Goal: Find specific page/section: Find specific page/section

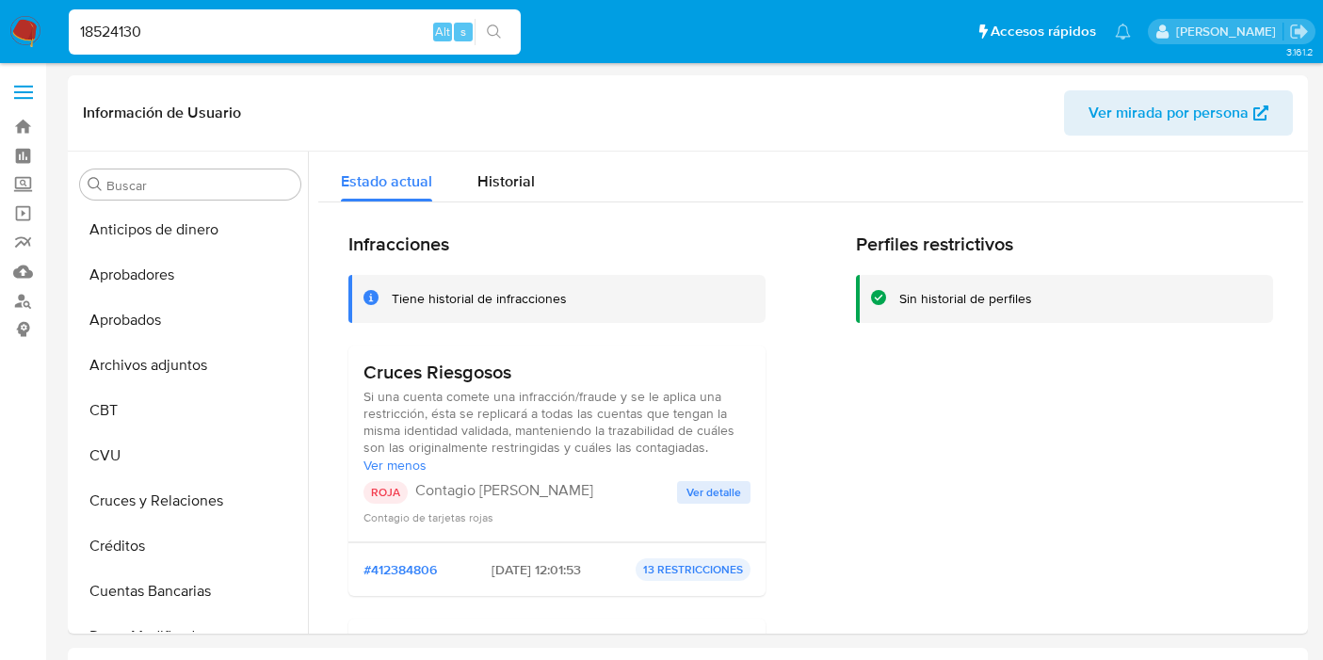
select select "10"
type input "18524130"
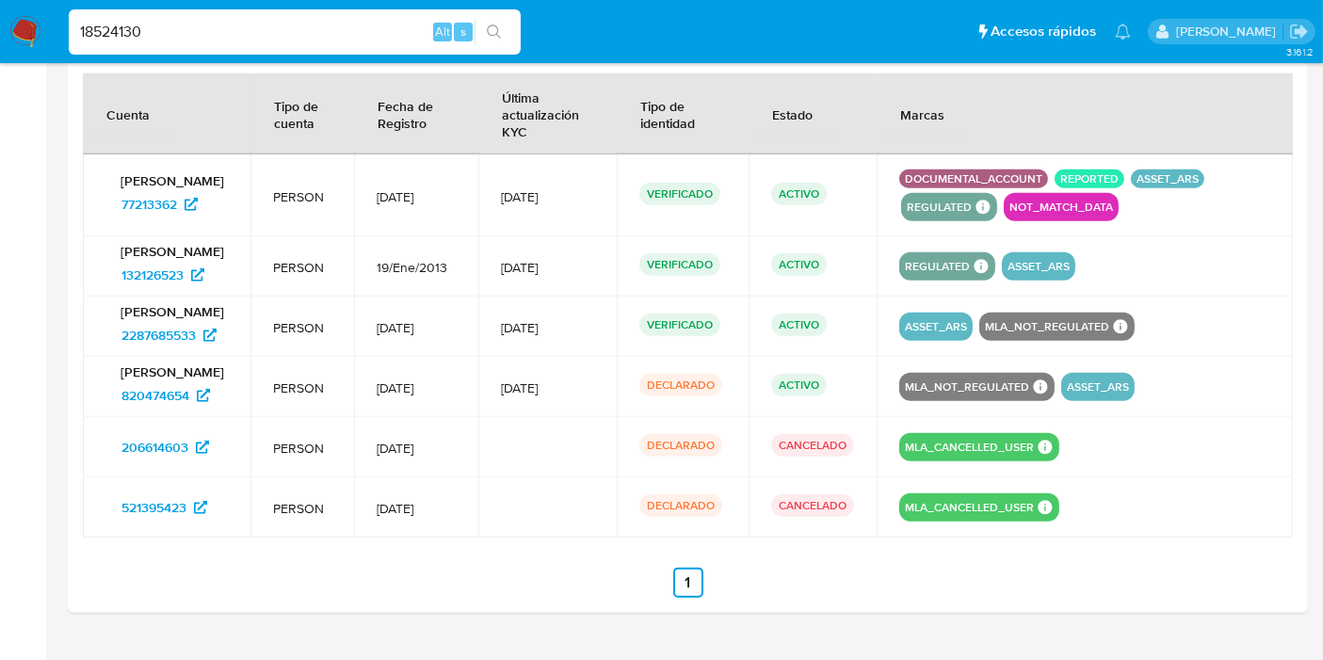
scroll to position [2208, 0]
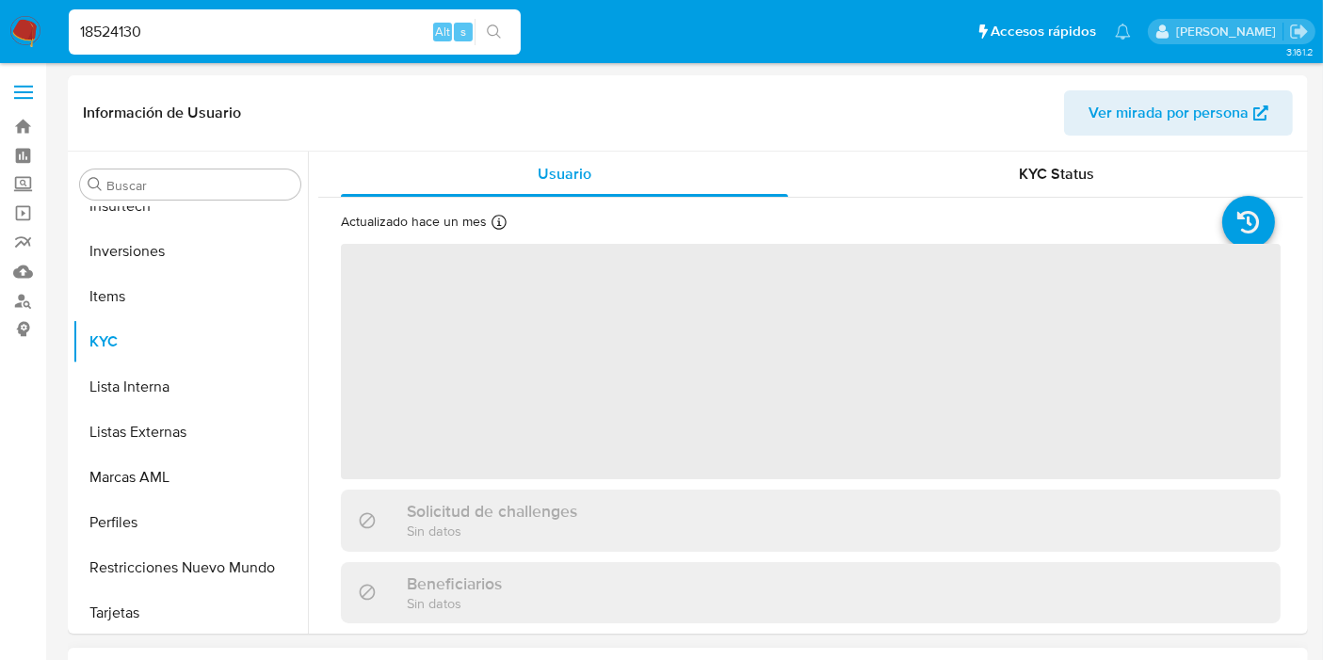
scroll to position [975, 0]
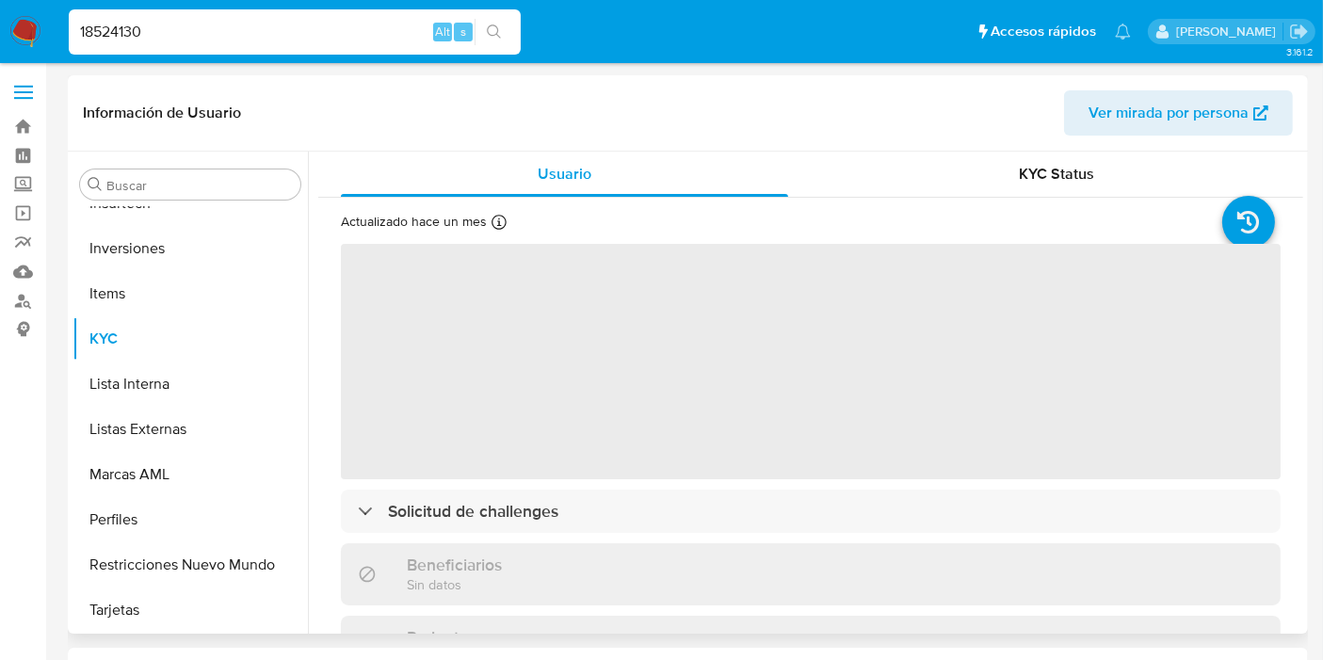
select select "10"
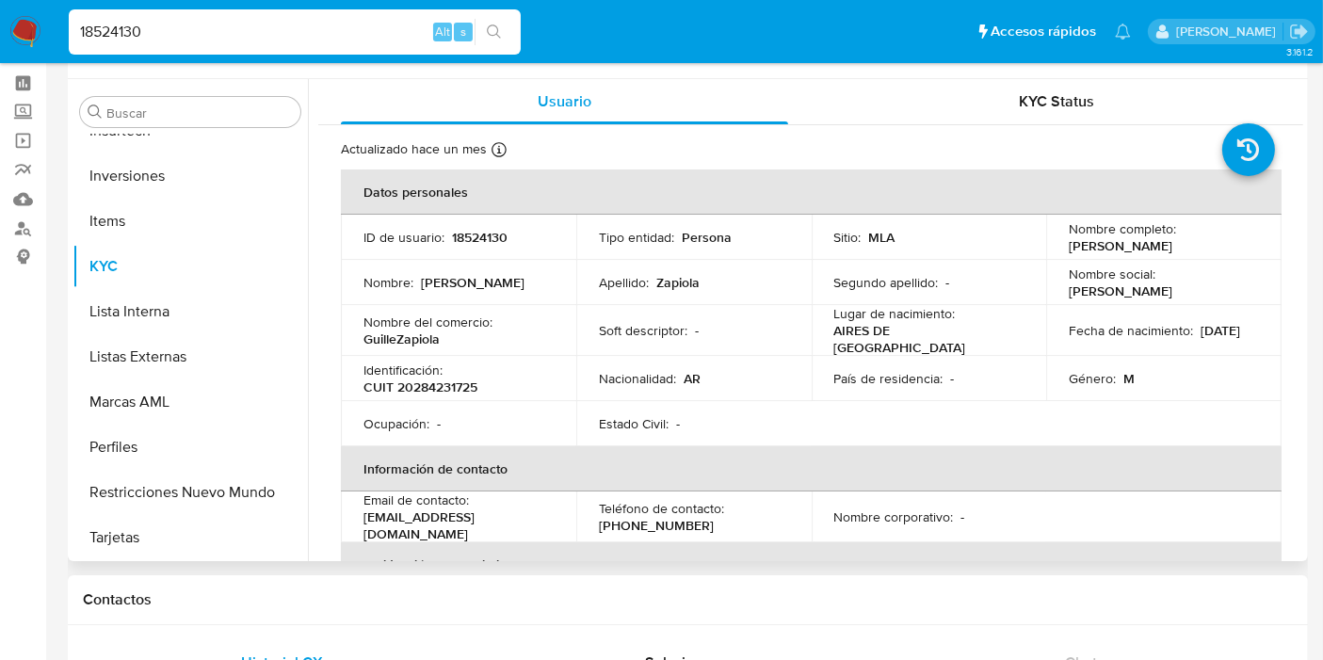
scroll to position [105, 0]
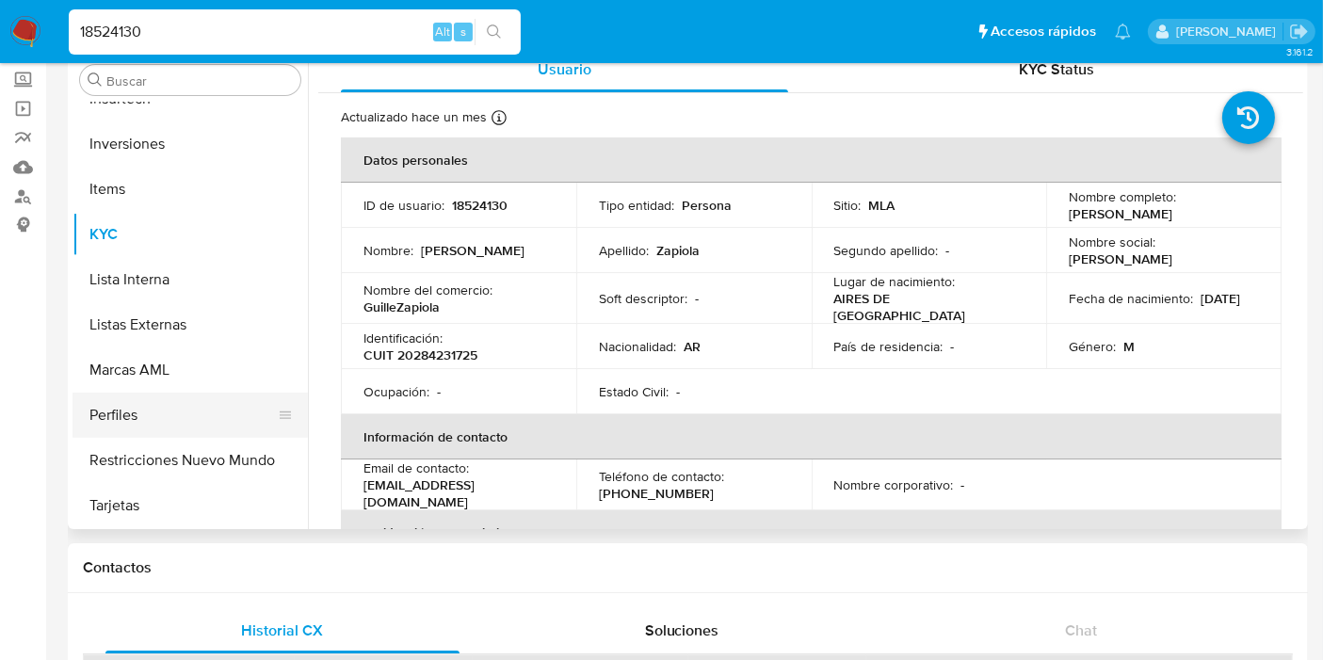
click at [155, 394] on button "Perfiles" at bounding box center [182, 415] width 220 height 45
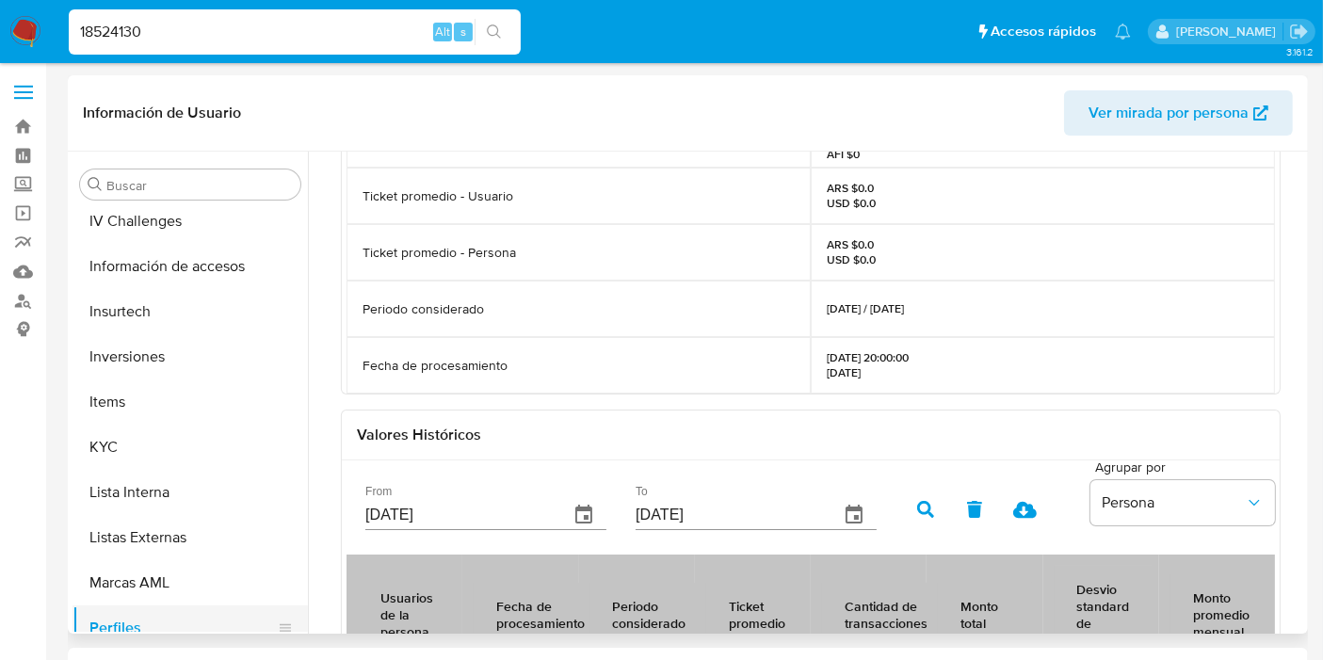
scroll to position [975, 0]
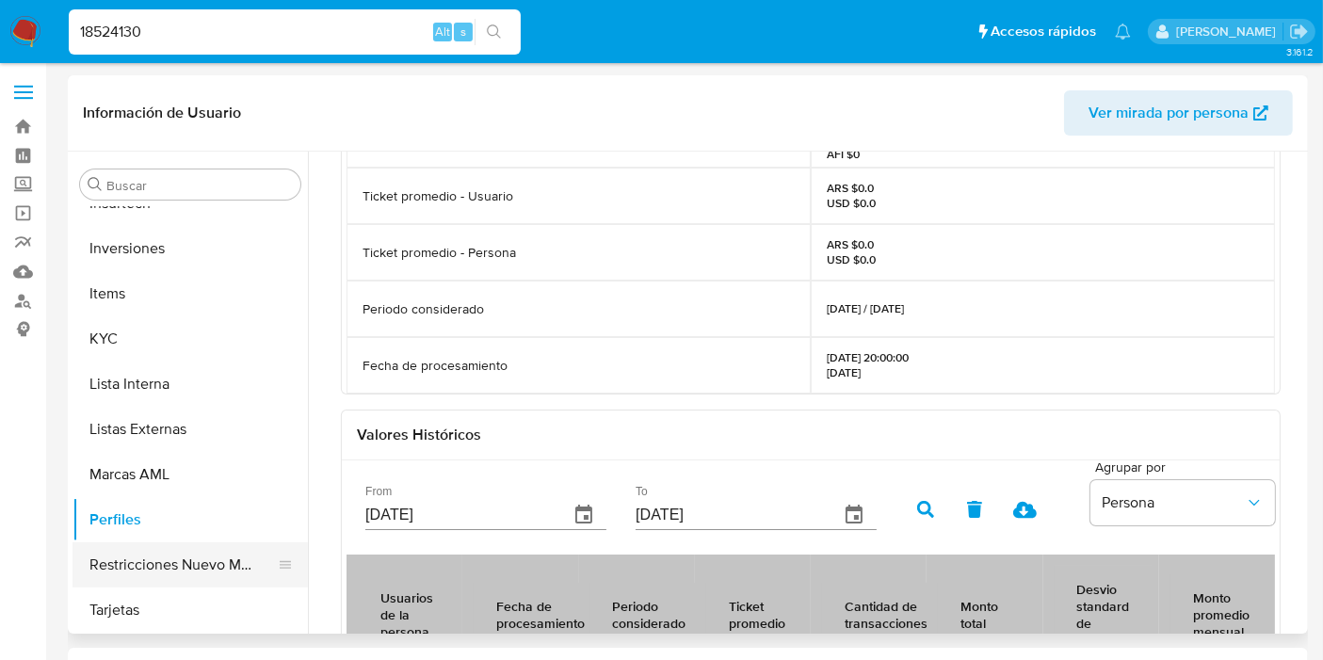
click at [152, 560] on button "Restricciones Nuevo Mundo" at bounding box center [182, 564] width 220 height 45
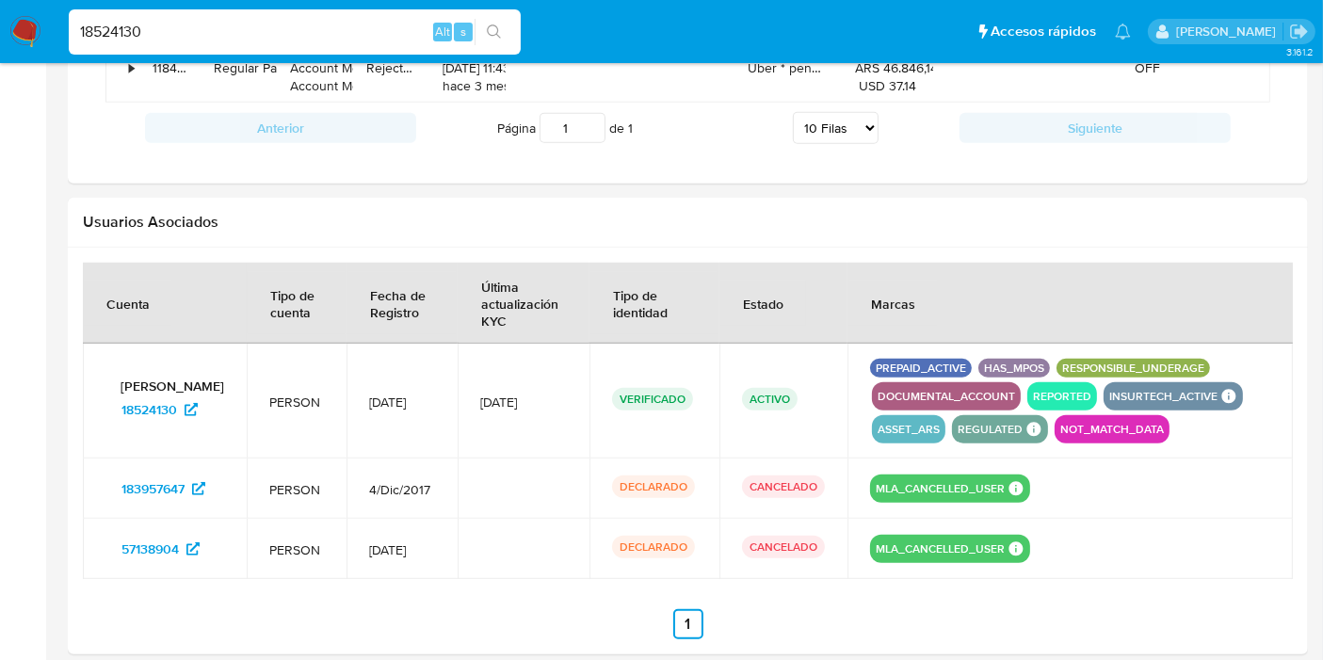
scroll to position [1533, 0]
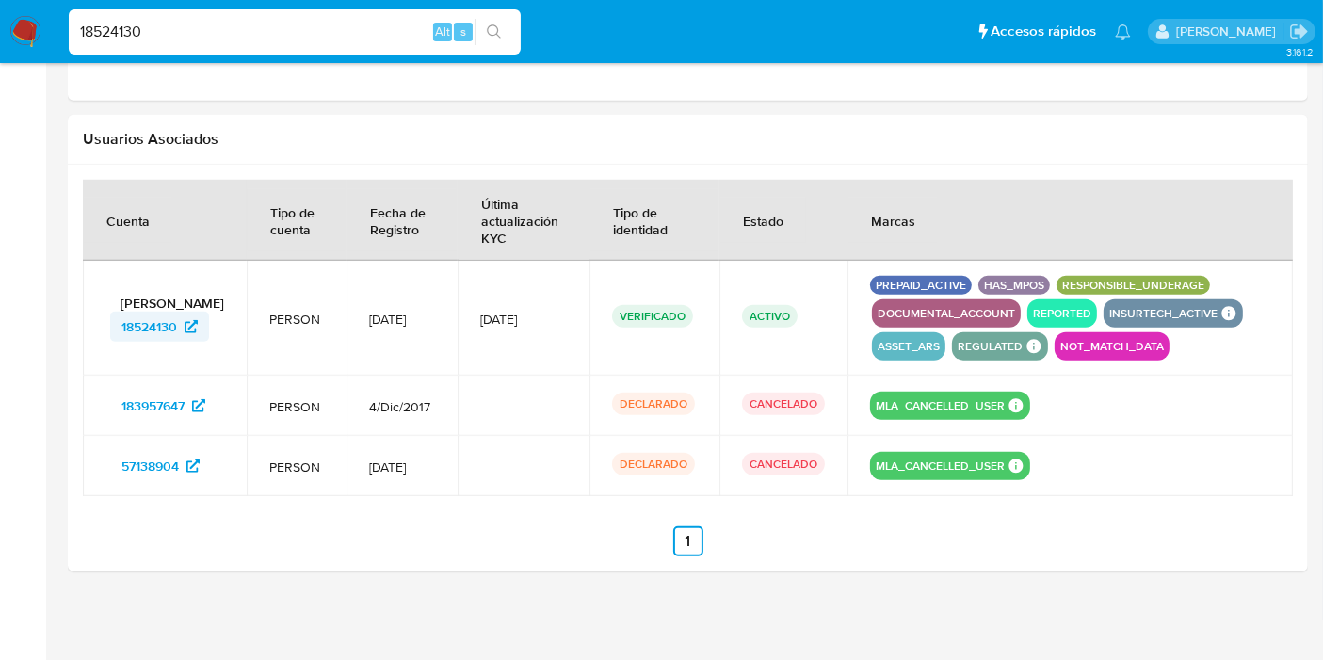
click at [149, 316] on span "18524130" at bounding box center [149, 327] width 56 height 30
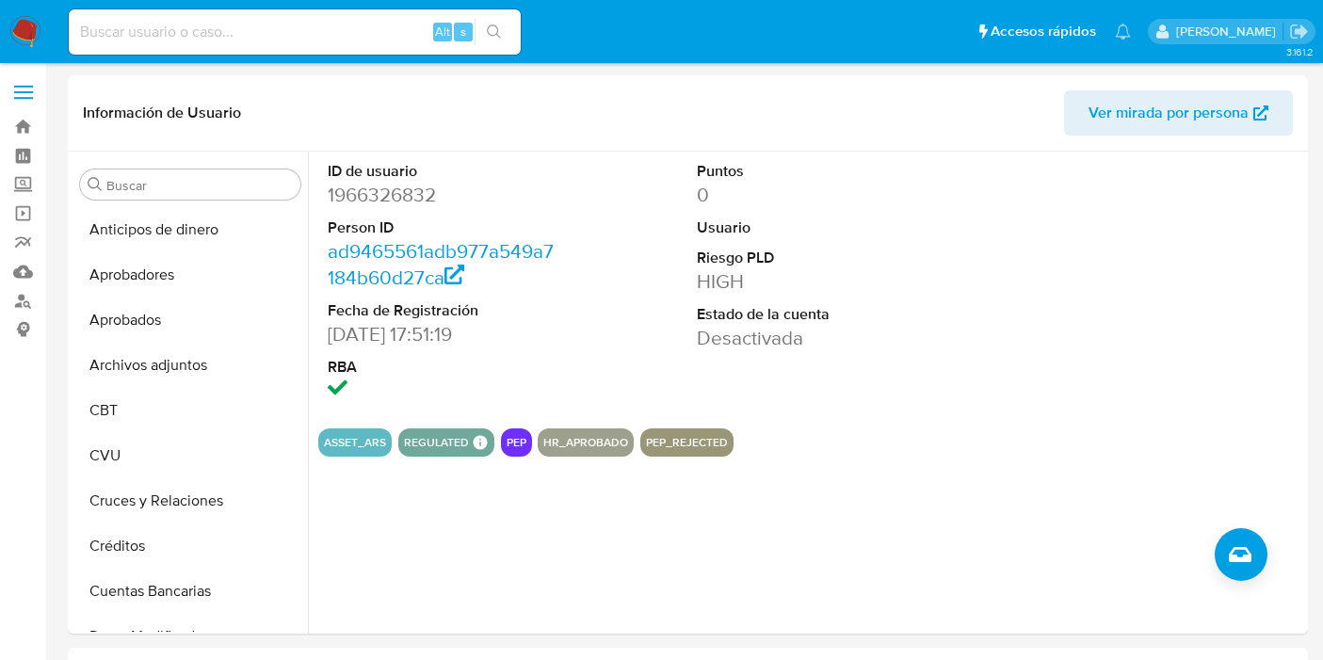
select select "10"
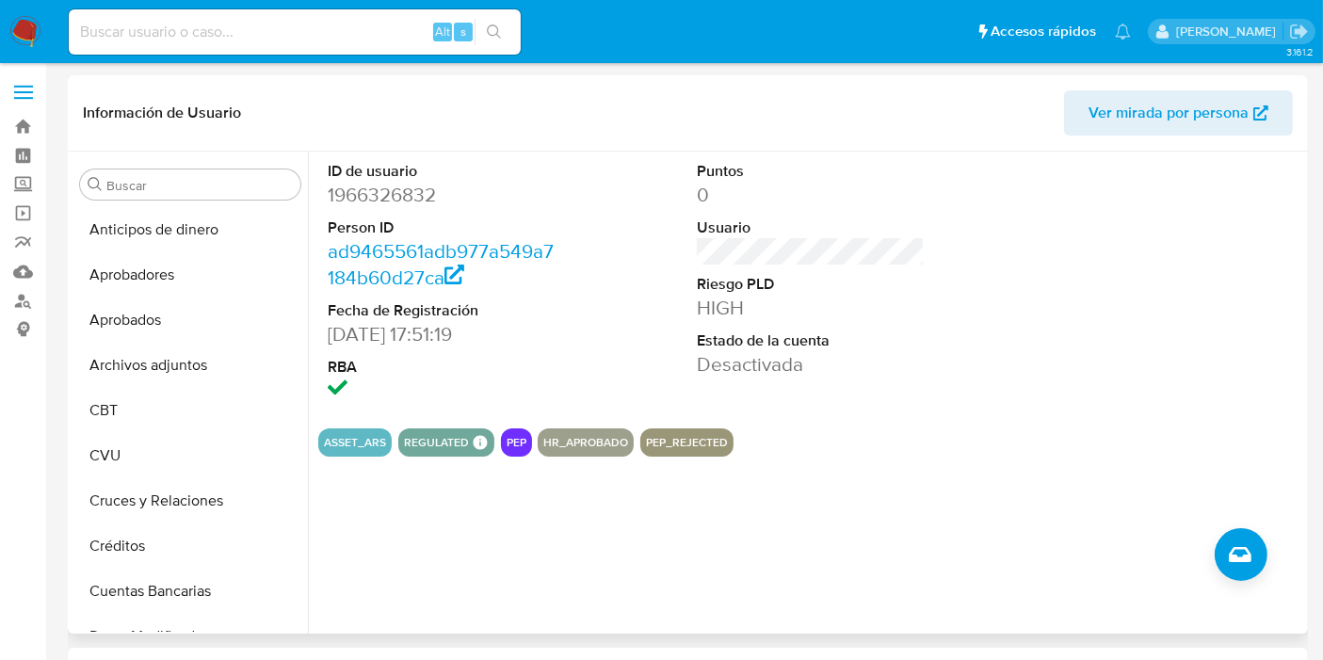
scroll to position [452, 0]
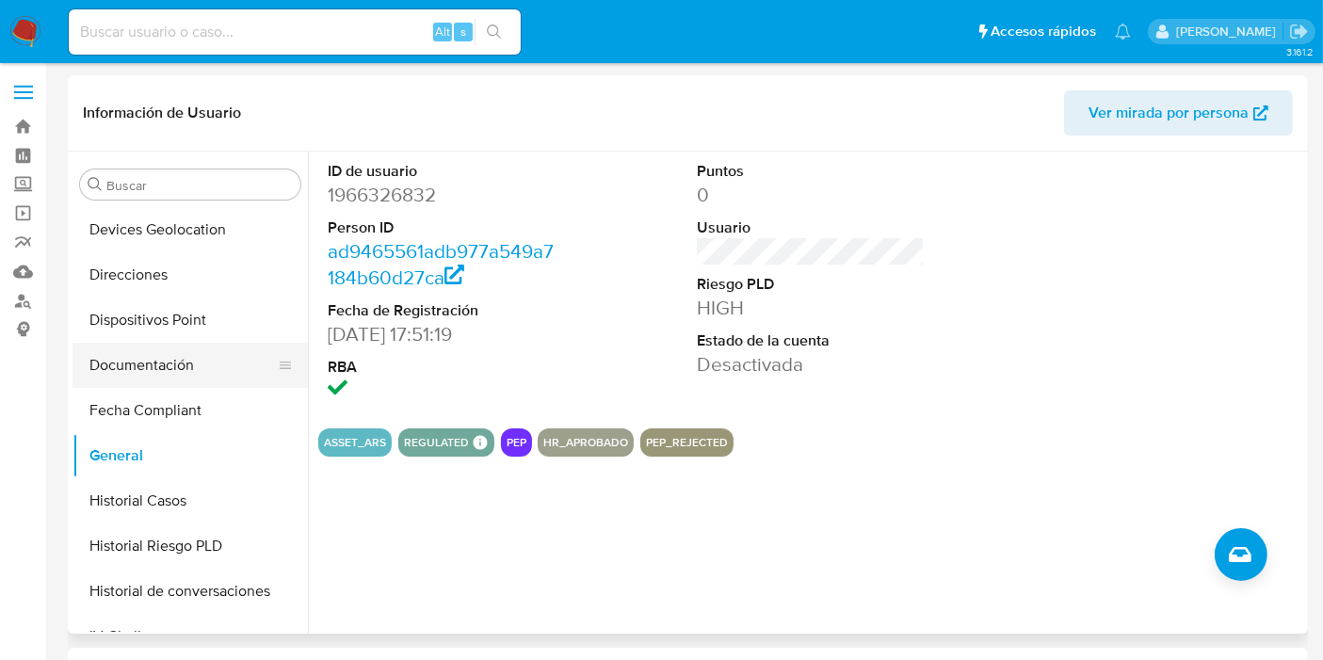
click at [147, 371] on button "Documentación" at bounding box center [182, 365] width 220 height 45
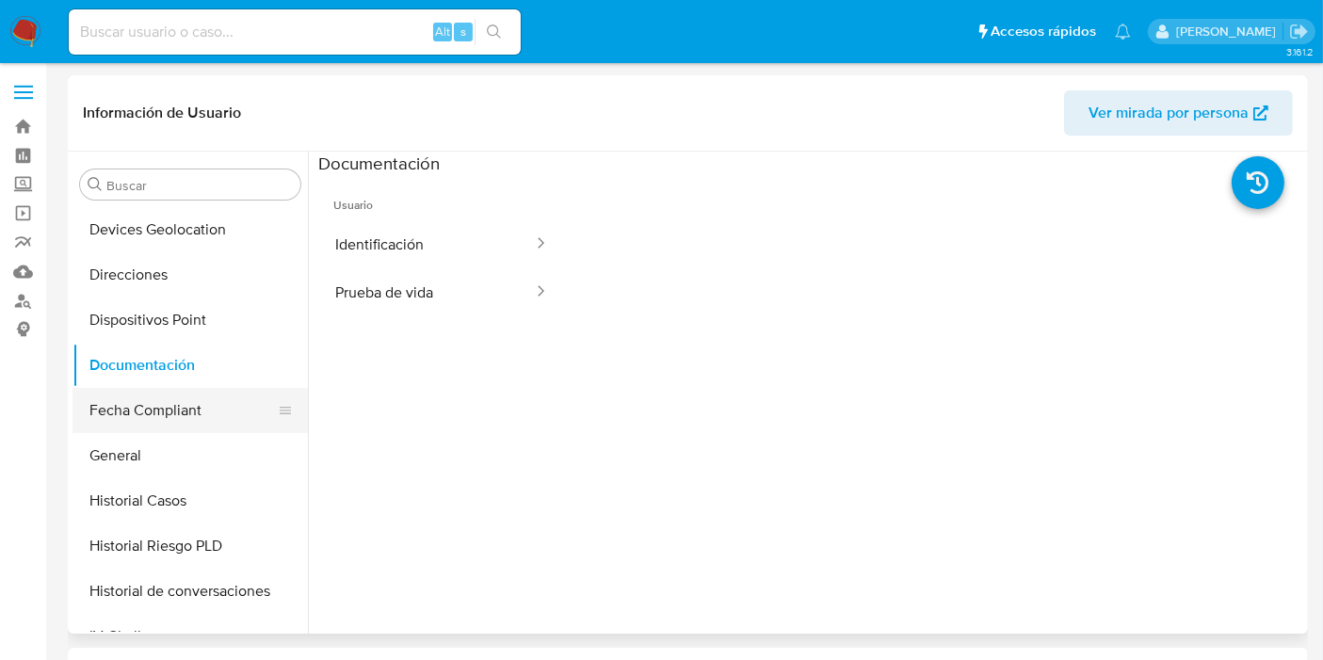
click at [152, 410] on button "Fecha Compliant" at bounding box center [182, 410] width 220 height 45
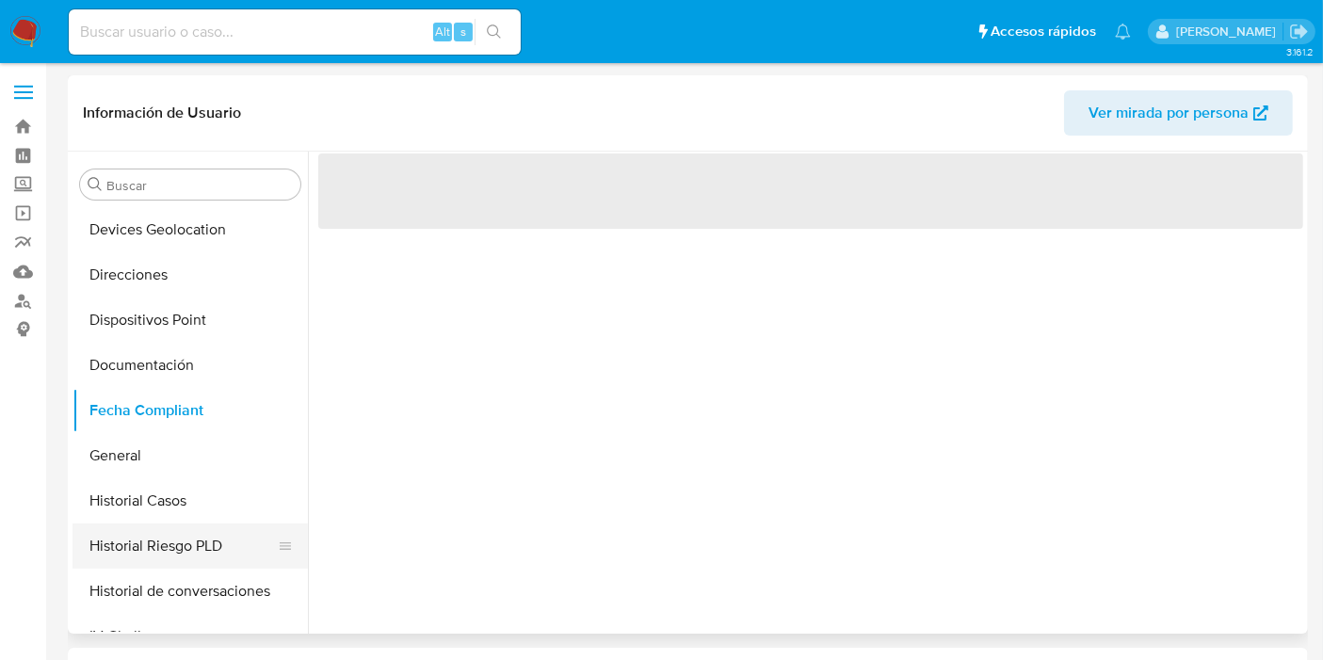
click at [166, 555] on button "Historial Riesgo PLD" at bounding box center [182, 545] width 220 height 45
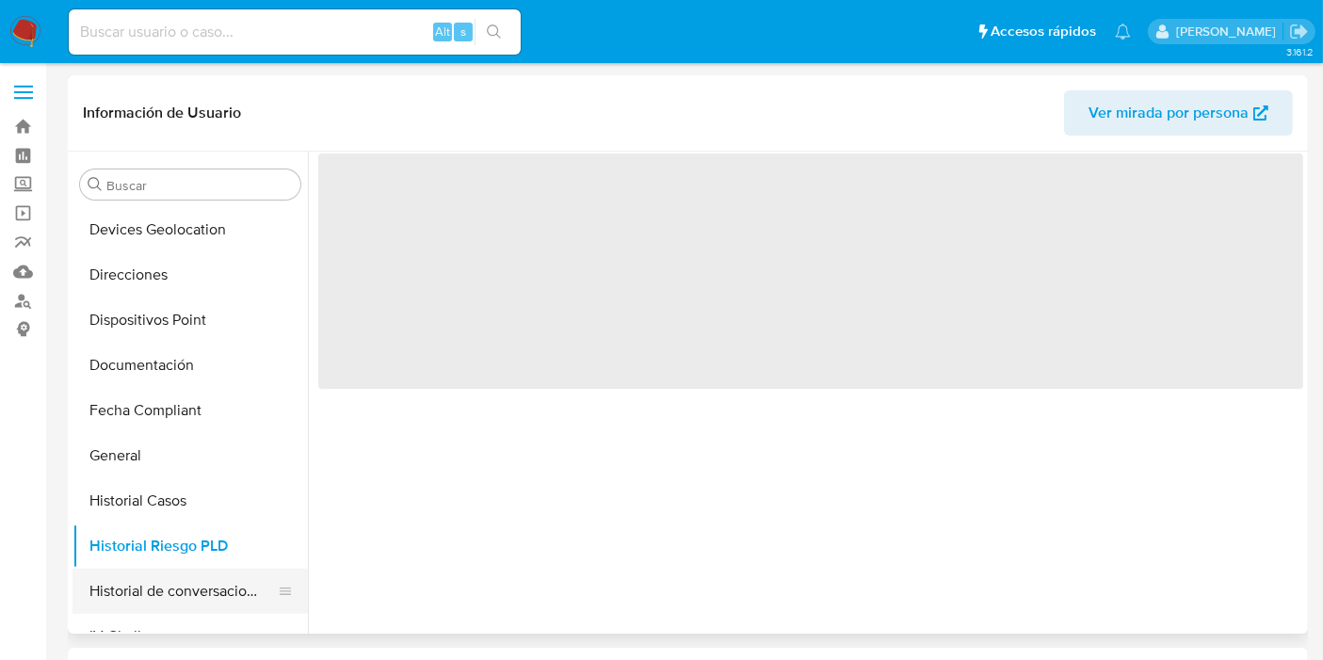
click at [164, 598] on button "Historial de conversaciones" at bounding box center [182, 591] width 220 height 45
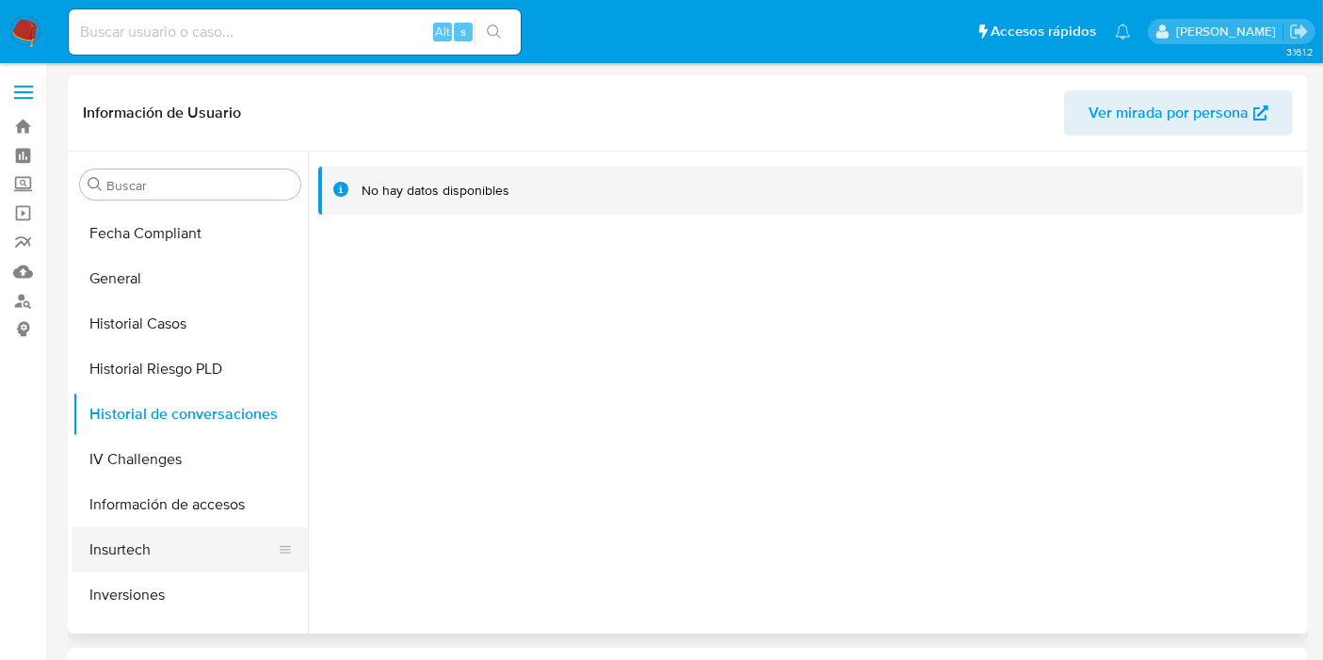
scroll to position [661, 0]
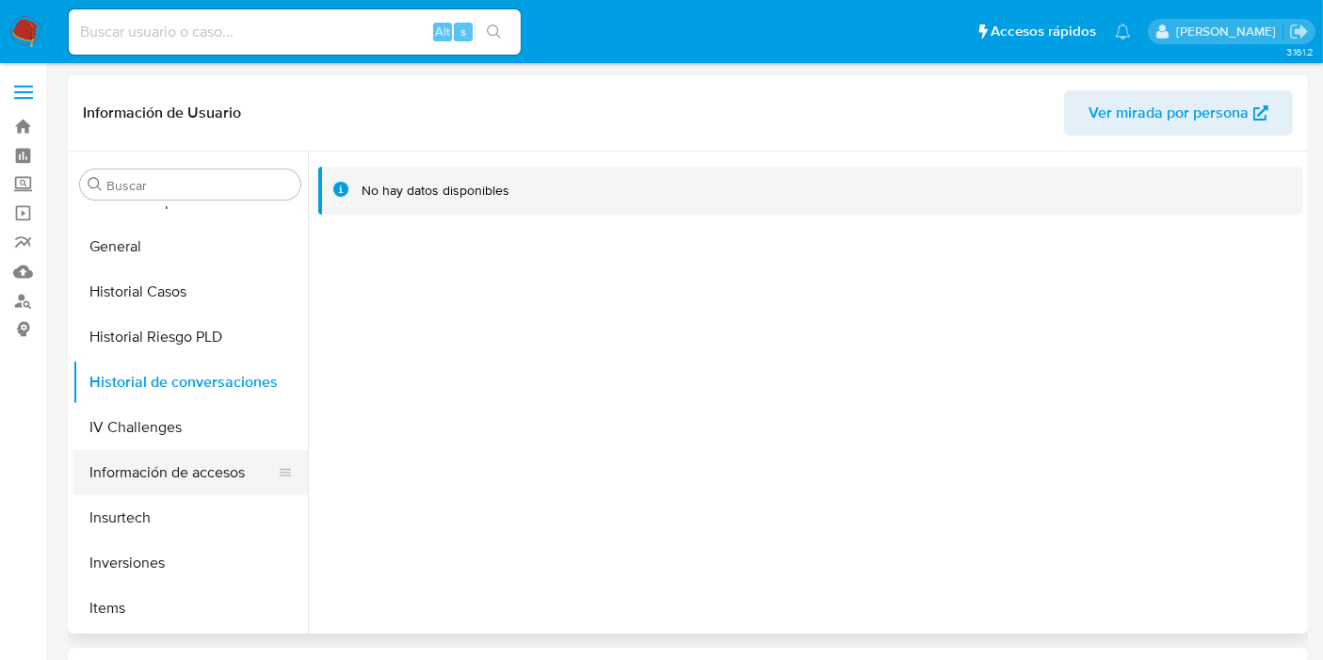
click at [159, 485] on button "Información de accesos" at bounding box center [182, 472] width 220 height 45
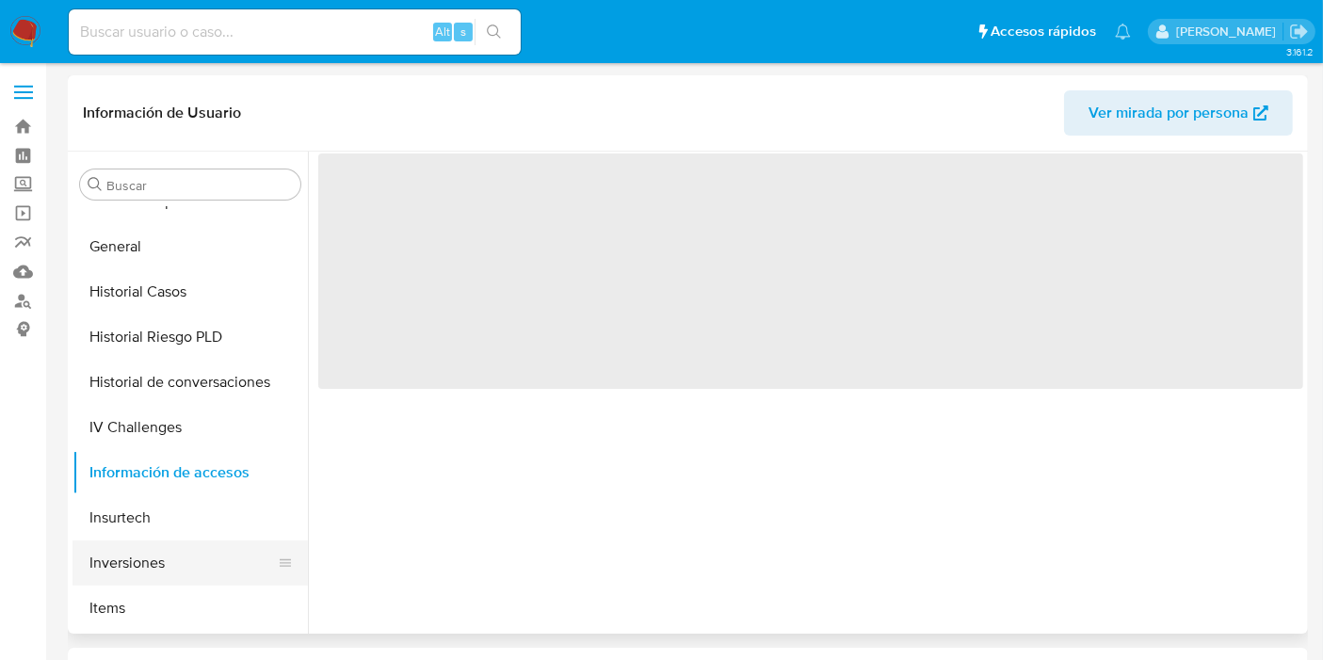
click at [147, 562] on button "Inversiones" at bounding box center [182, 562] width 220 height 45
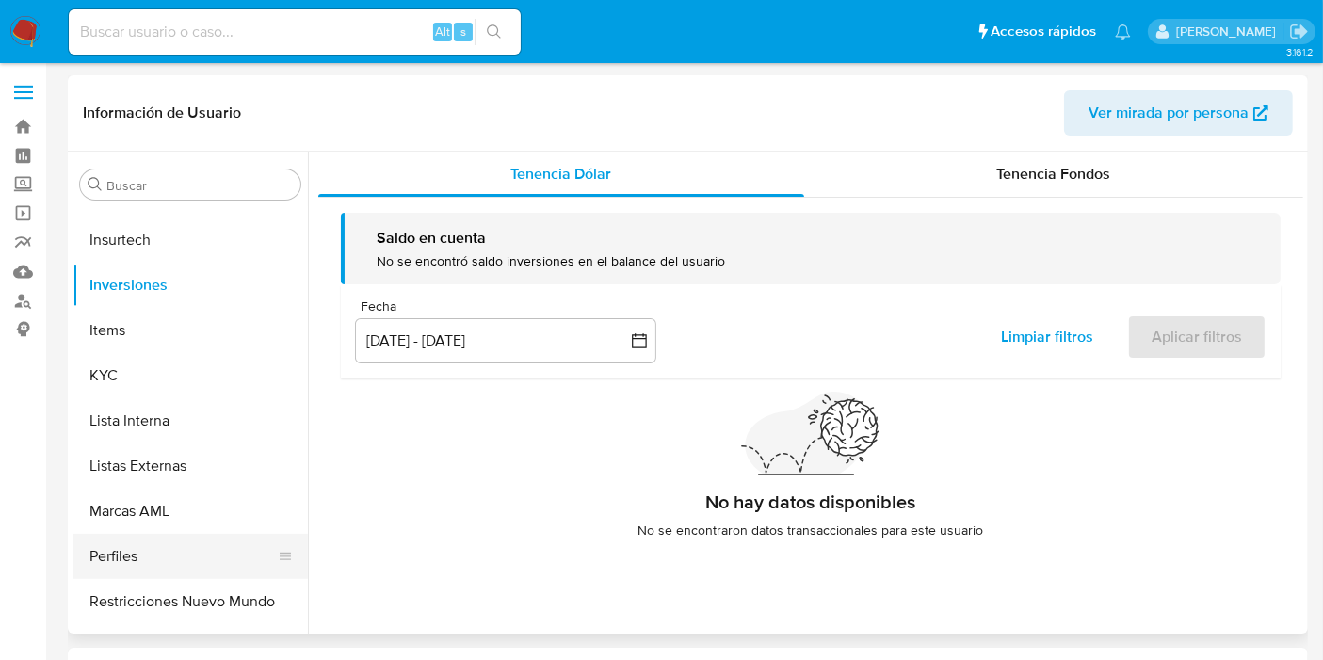
scroll to position [975, 0]
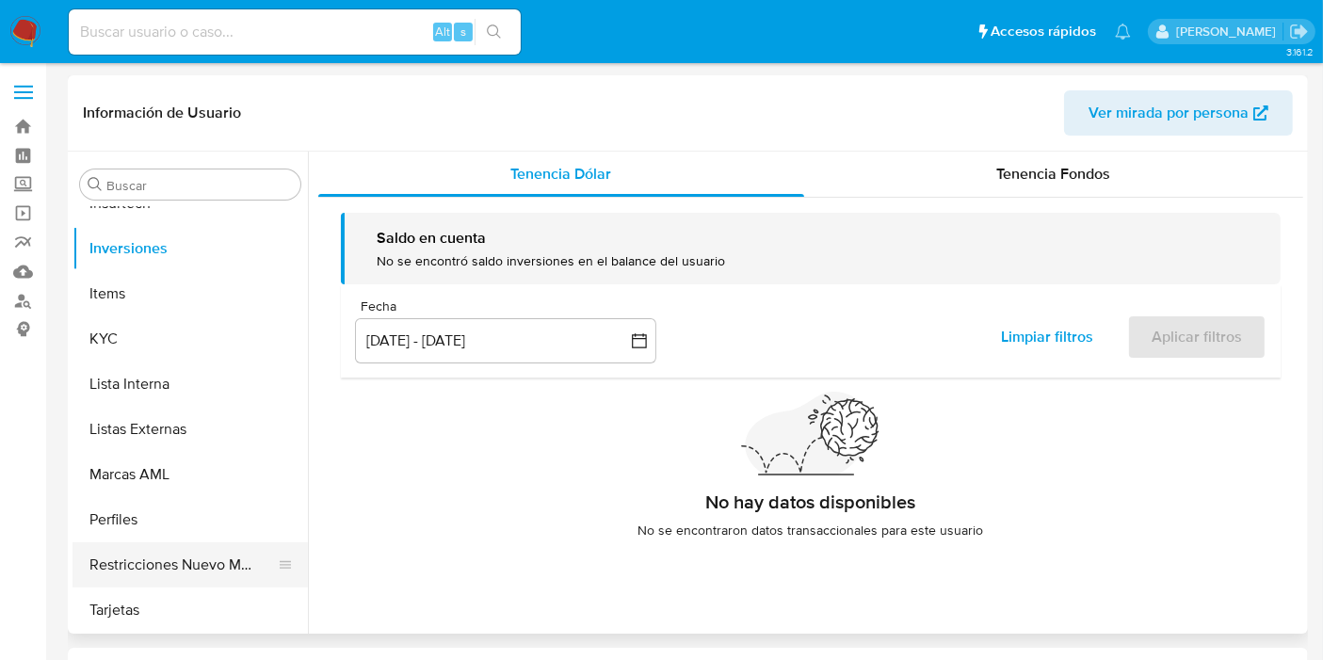
click at [148, 572] on button "Restricciones Nuevo Mundo" at bounding box center [182, 564] width 220 height 45
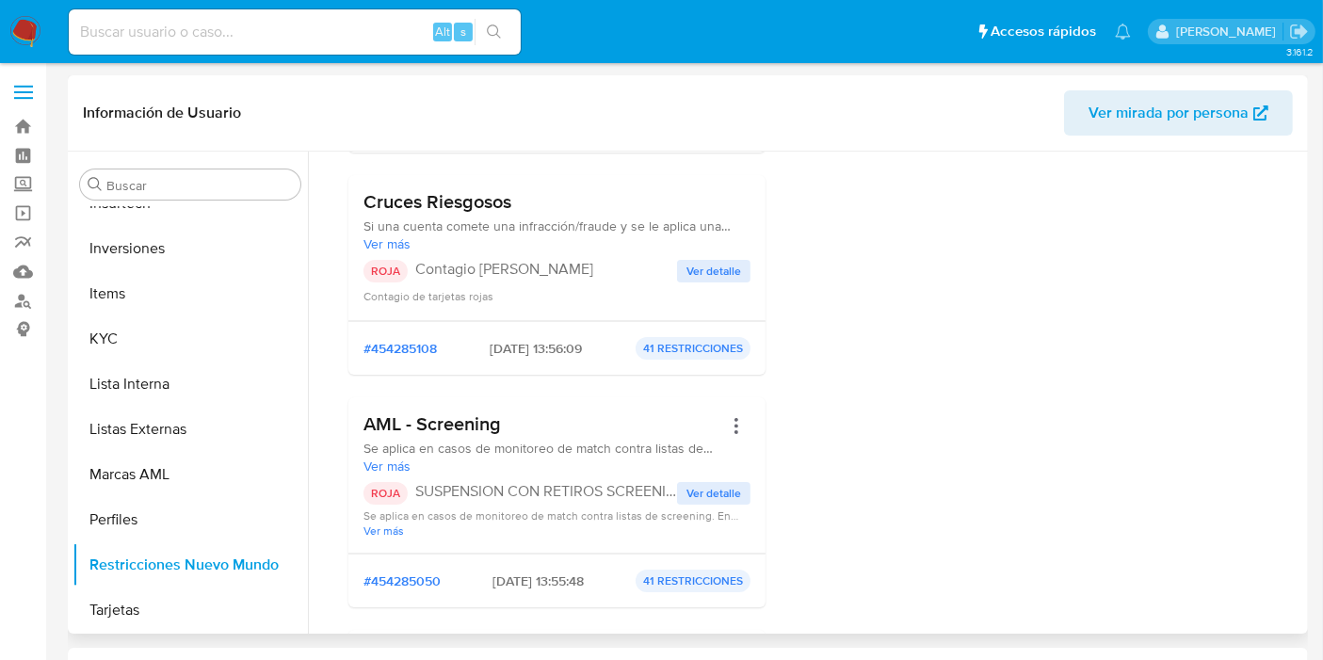
scroll to position [627, 0]
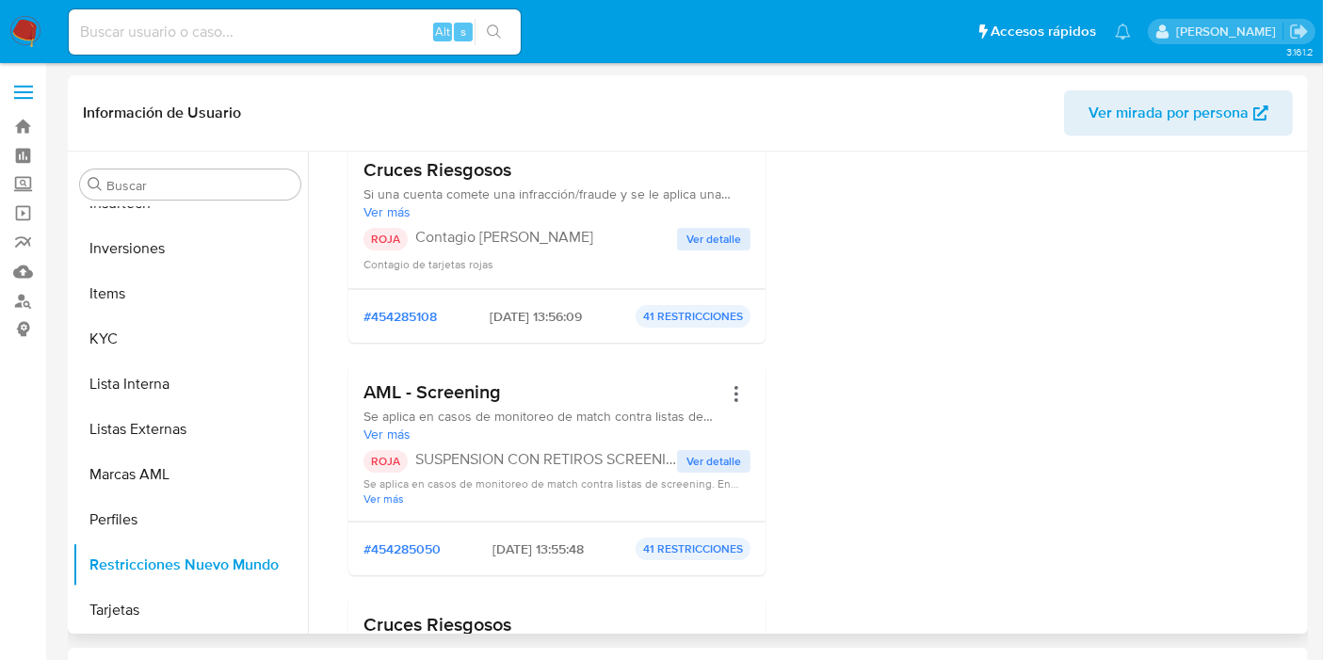
click at [686, 457] on span "Ver detalle" at bounding box center [713, 461] width 55 height 19
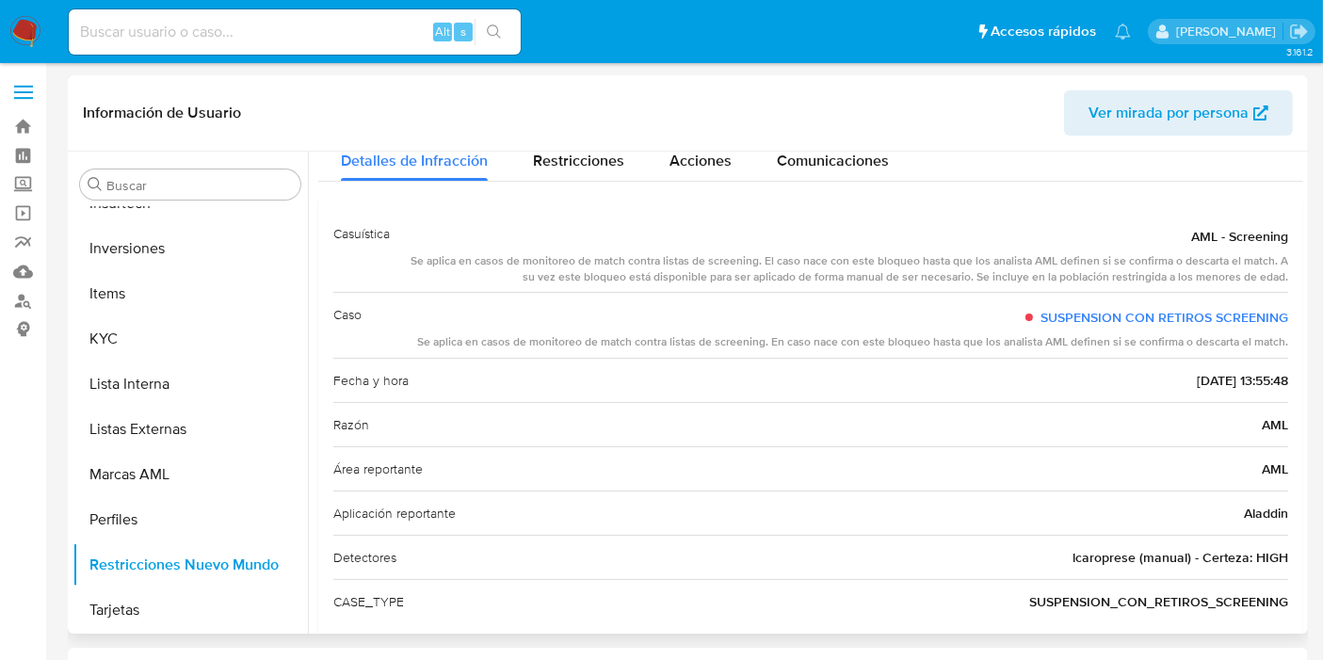
scroll to position [78, 0]
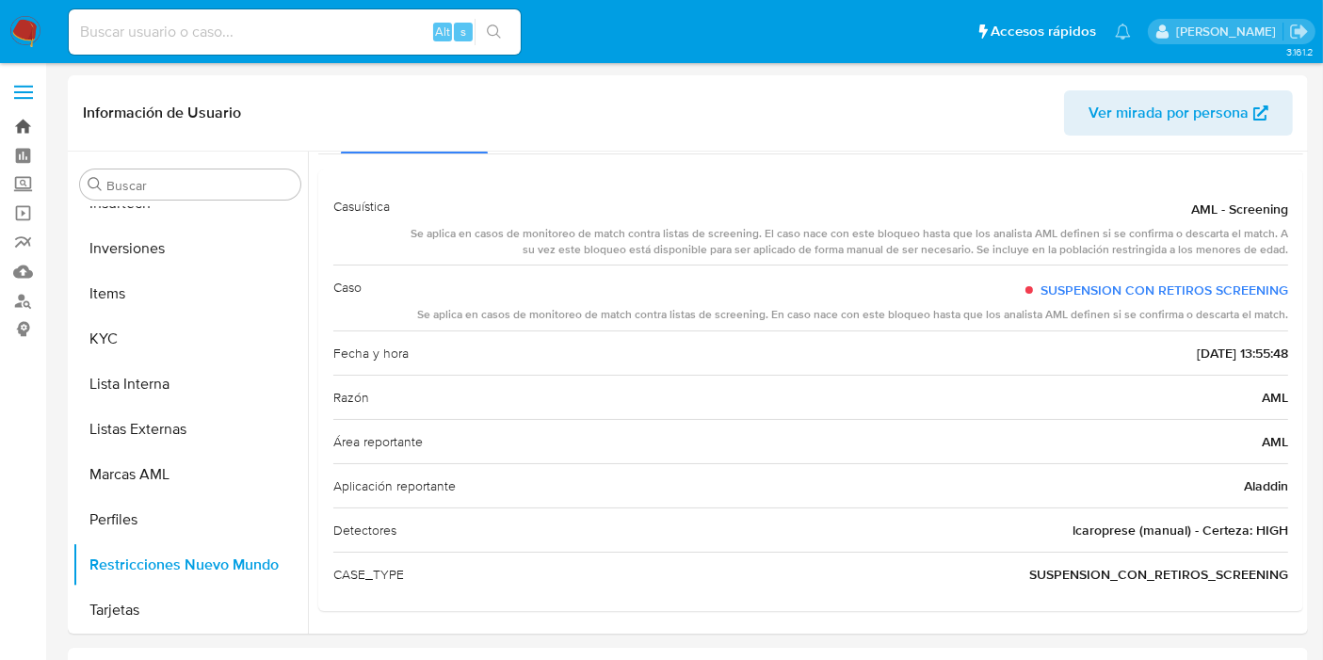
click at [13, 137] on link "Bandeja" at bounding box center [112, 126] width 224 height 29
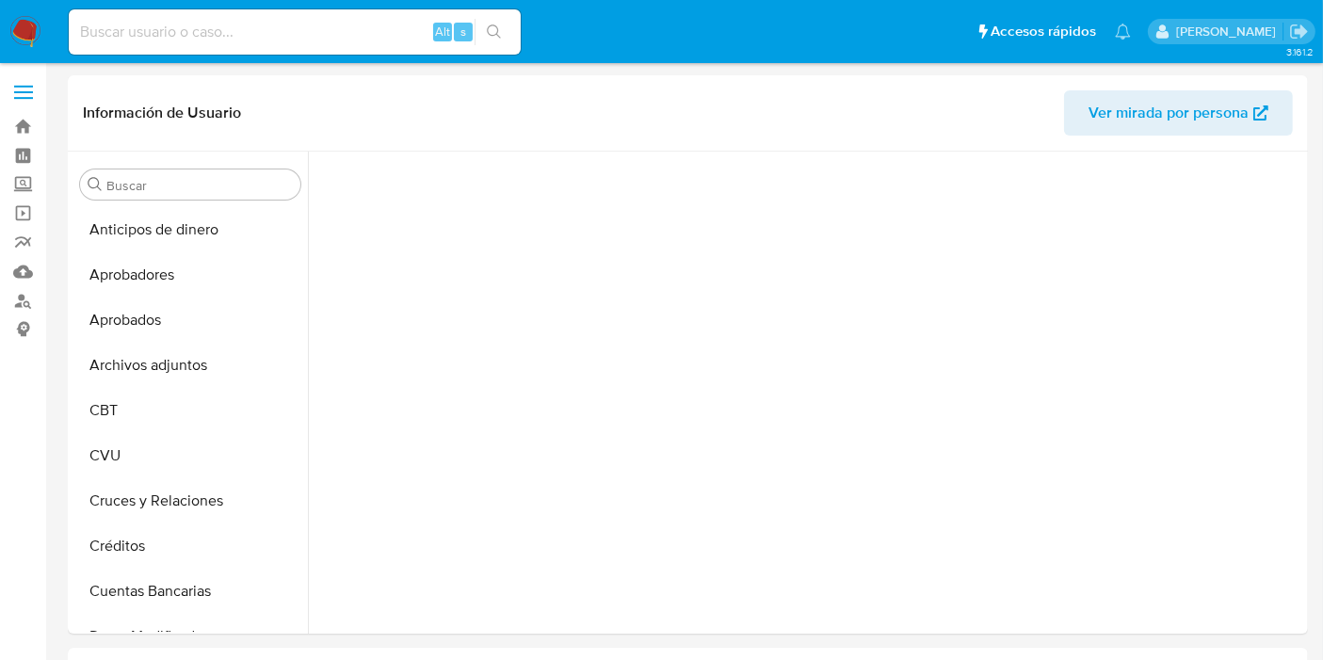
scroll to position [160, 0]
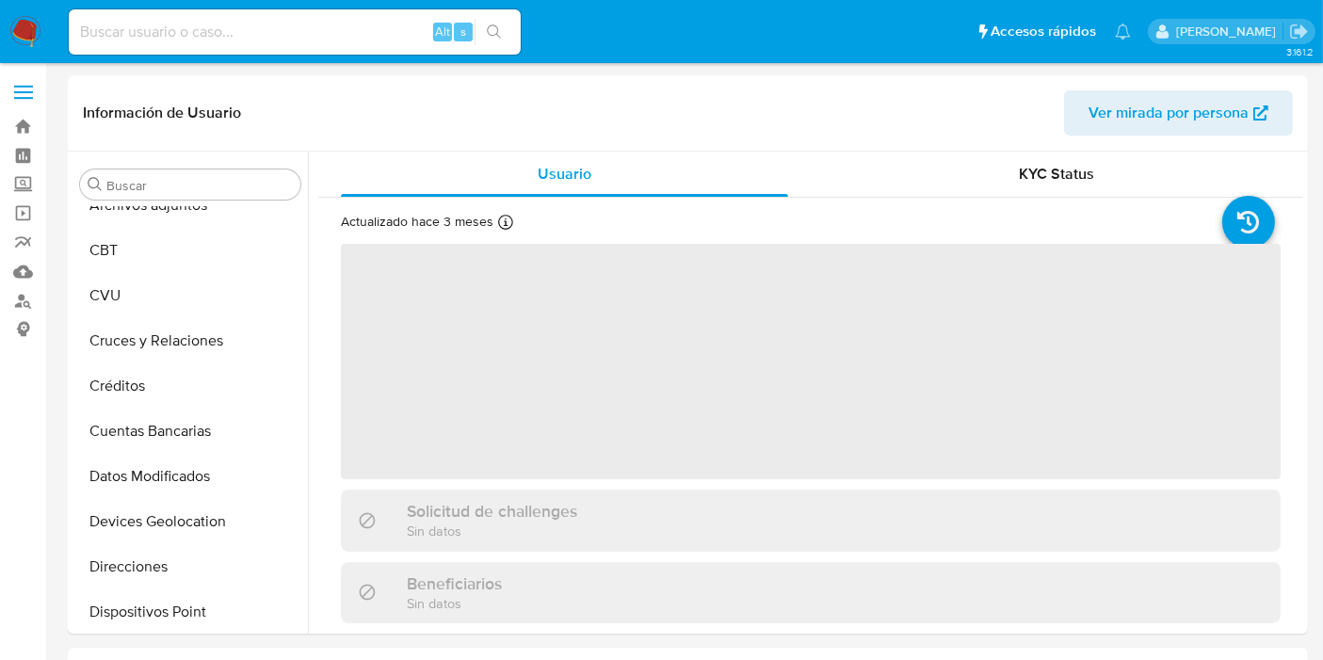
select select "10"
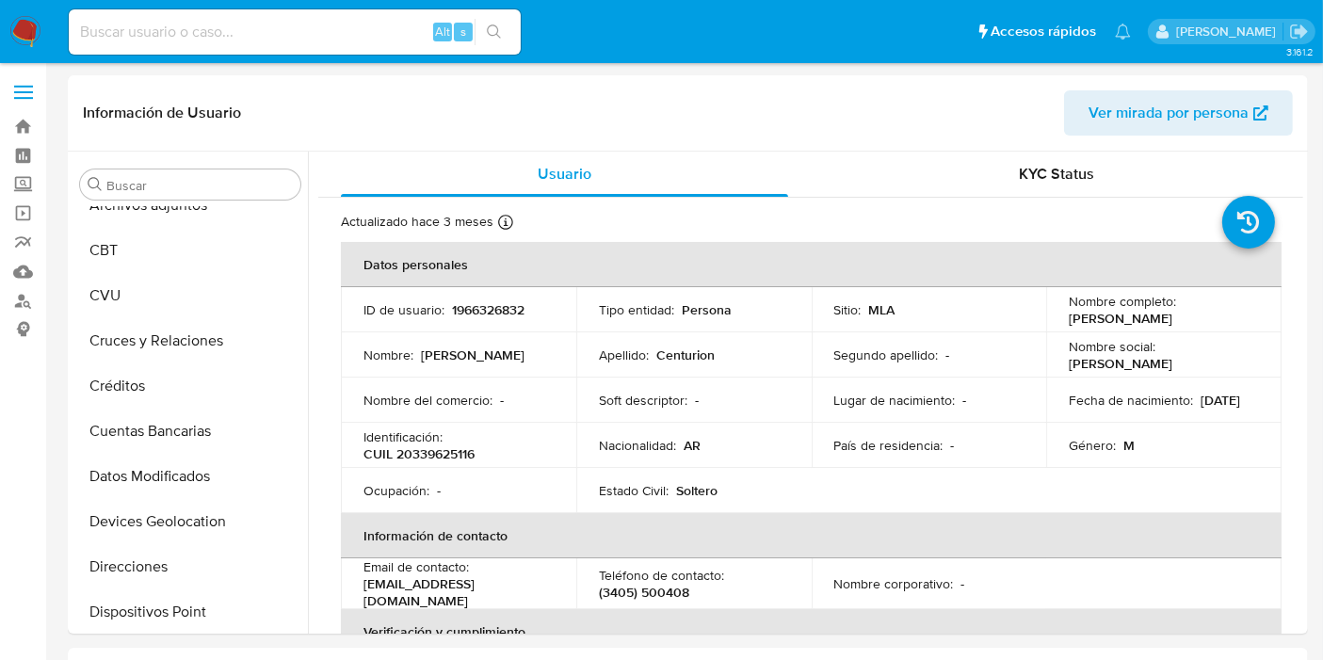
scroll to position [975, 0]
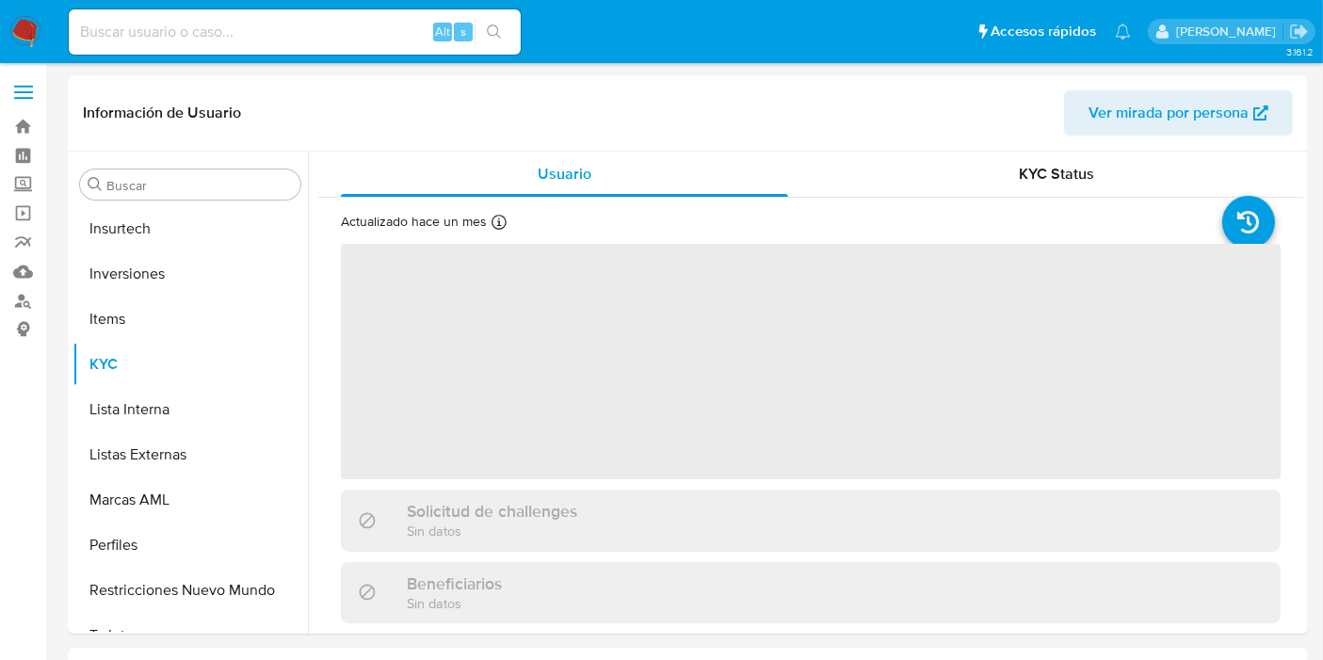
scroll to position [975, 0]
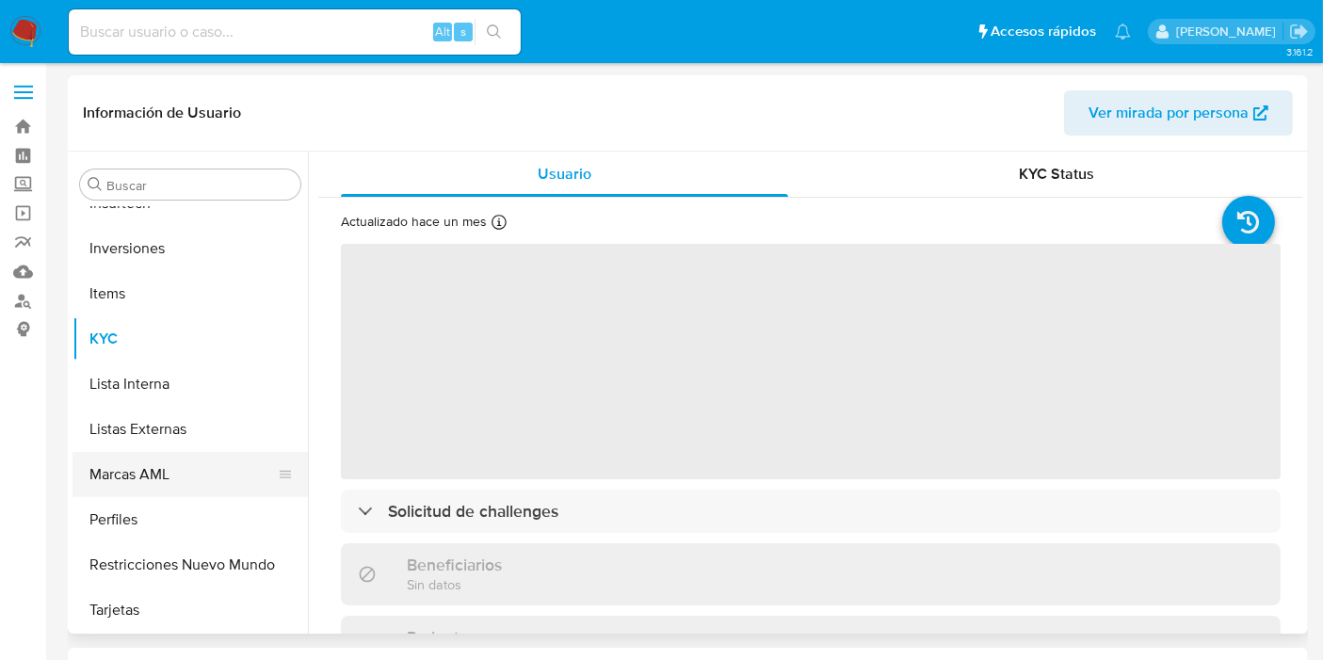
select select "10"
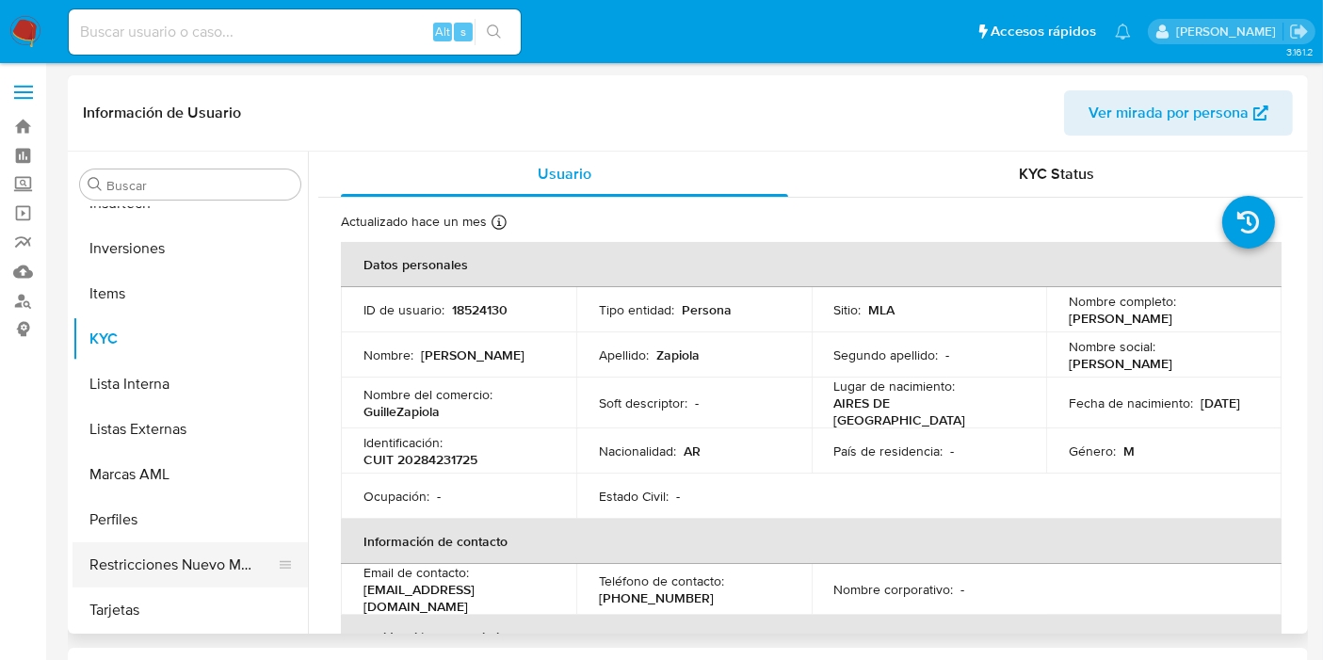
click at [145, 566] on button "Restricciones Nuevo Mundo" at bounding box center [182, 564] width 220 height 45
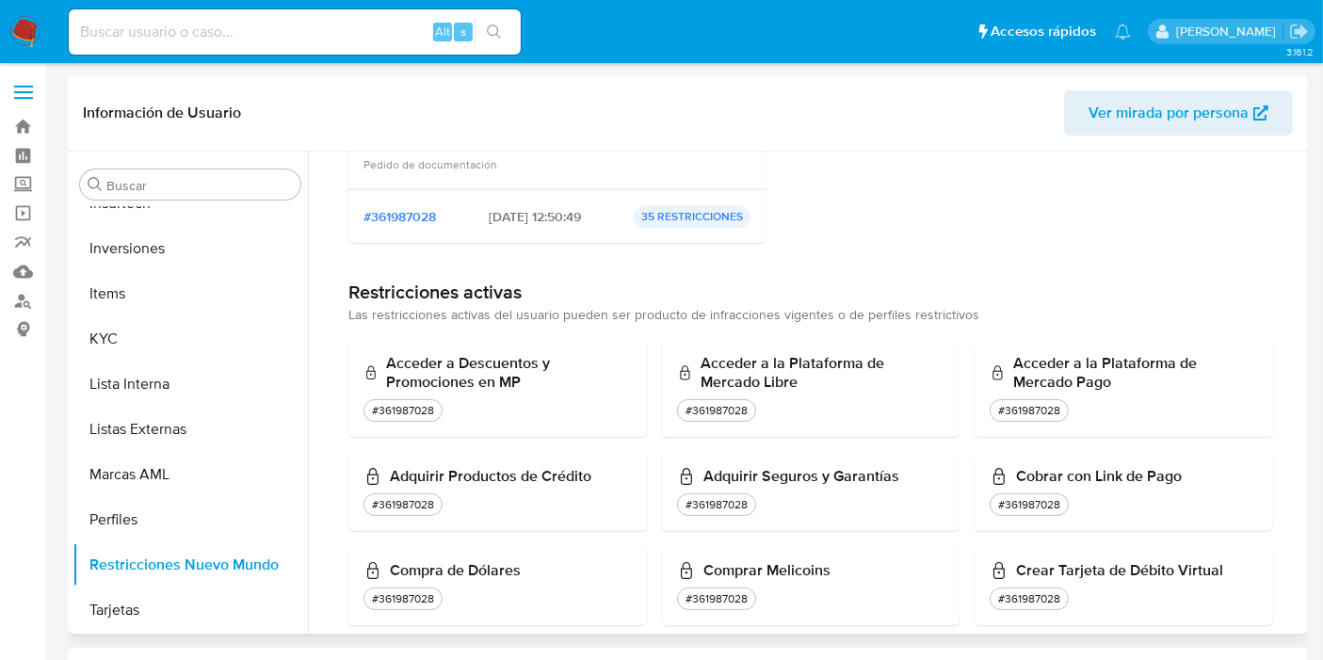
scroll to position [0, 0]
